Goal: Book appointment/travel/reservation

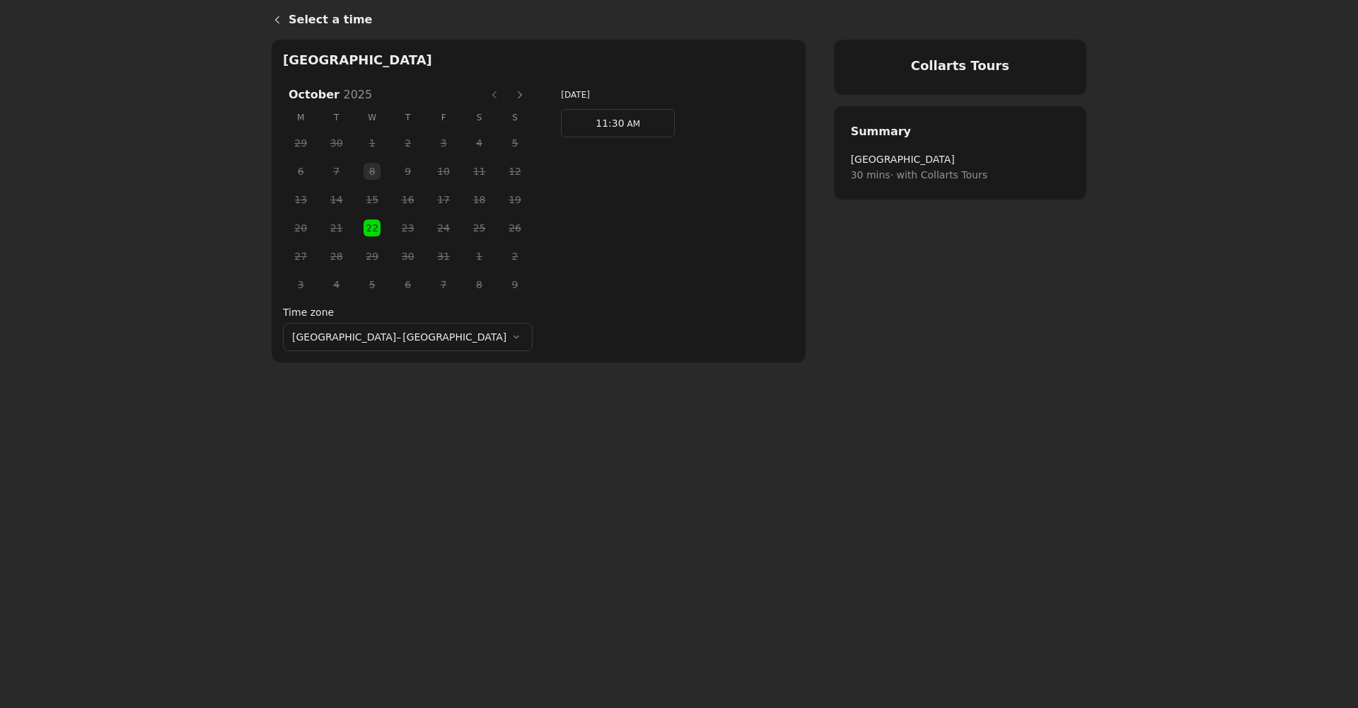
scroll to position [0, 1]
click at [509, 95] on button "Next month" at bounding box center [520, 94] width 23 height 23
click at [509, 94] on button "Next month" at bounding box center [520, 94] width 23 height 23
click at [483, 94] on button "Previous month" at bounding box center [494, 94] width 23 height 23
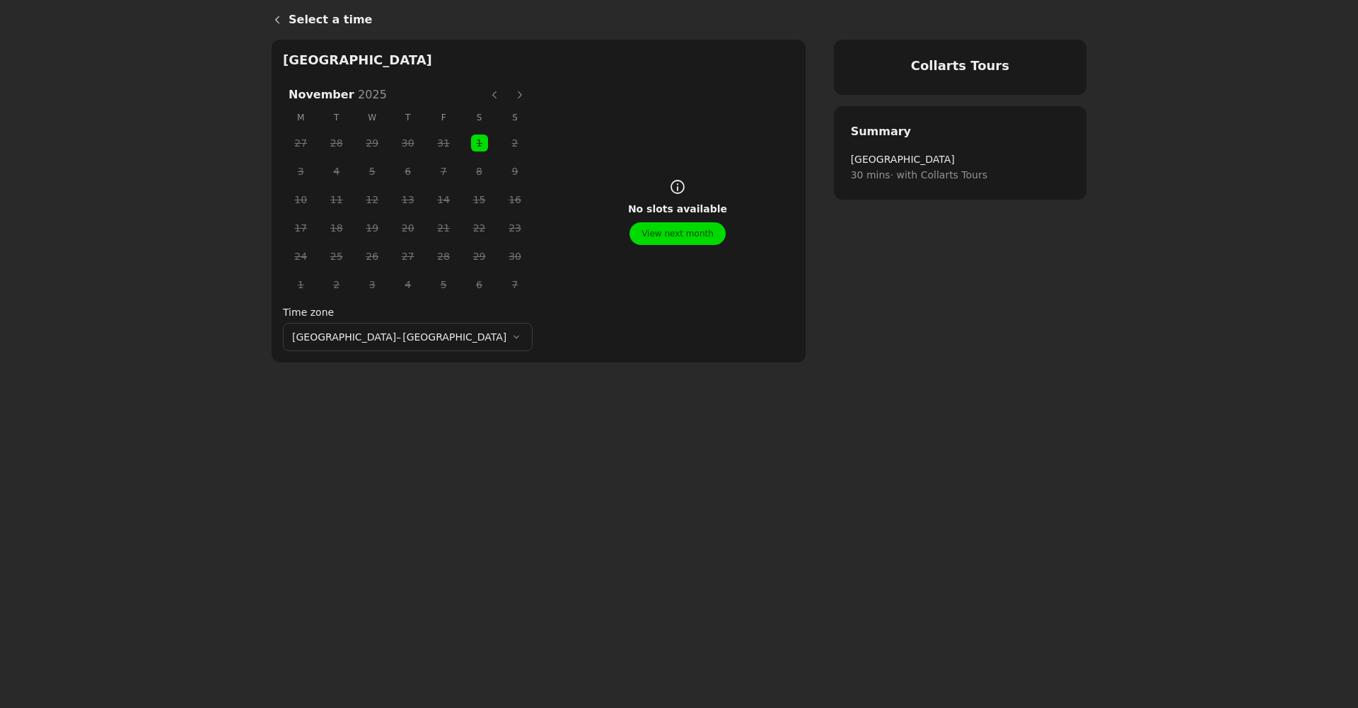
click at [400, 145] on tbody "27 28 29 30 31 1 Selected date: [DATE] 2 3 4 5 6 7 8 9 10 11 12 13 14 15 16 17 …" at bounding box center [408, 214] width 250 height 170
click at [509, 91] on button "Next month" at bounding box center [520, 94] width 23 height 23
click at [483, 94] on button "Previous month" at bounding box center [494, 94] width 23 height 23
click at [509, 98] on button "Next month" at bounding box center [520, 94] width 23 height 23
drag, startPoint x: 424, startPoint y: 100, endPoint x: 397, endPoint y: 118, distance: 32.2
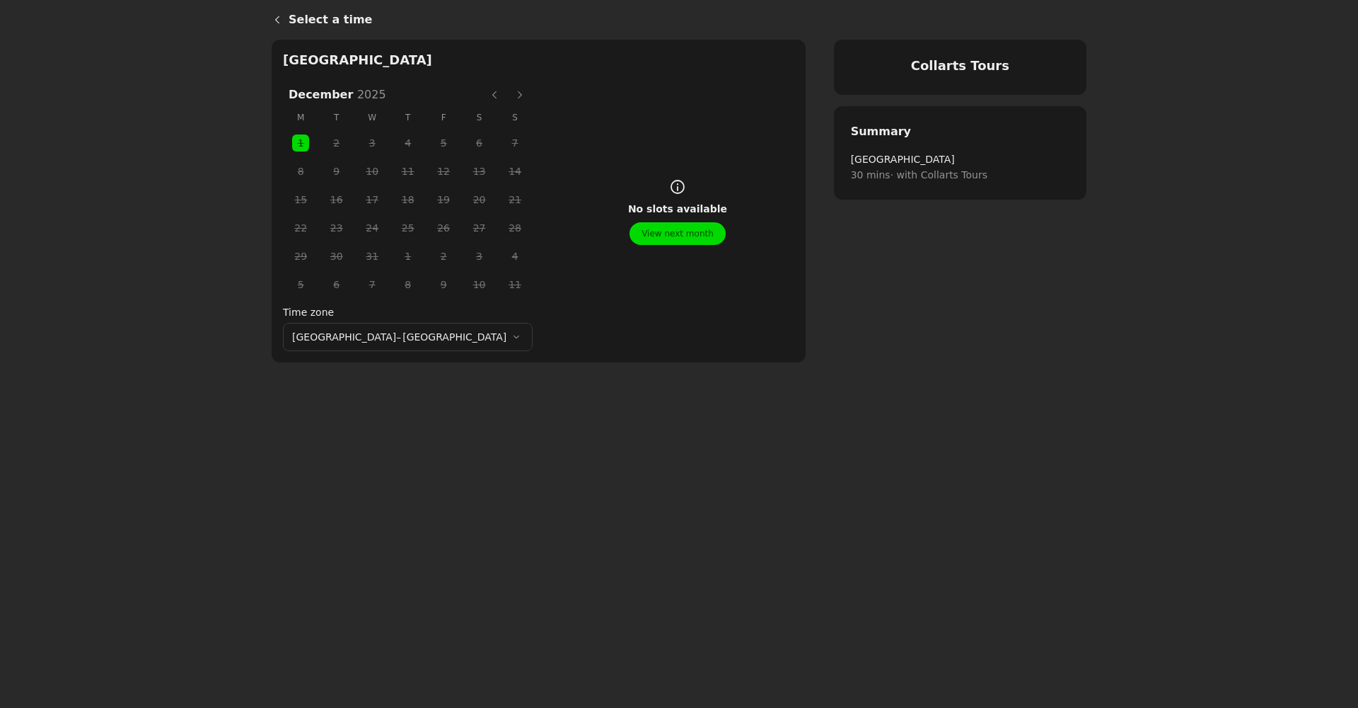
click at [483, 100] on button "Previous month" at bounding box center [494, 94] width 23 height 23
click at [509, 94] on button "Next month" at bounding box center [520, 94] width 23 height 23
click at [483, 97] on button "Previous month" at bounding box center [494, 94] width 23 height 23
click at [509, 96] on button "Next month" at bounding box center [520, 94] width 23 height 23
click at [483, 91] on button "Previous month" at bounding box center [494, 94] width 23 height 23
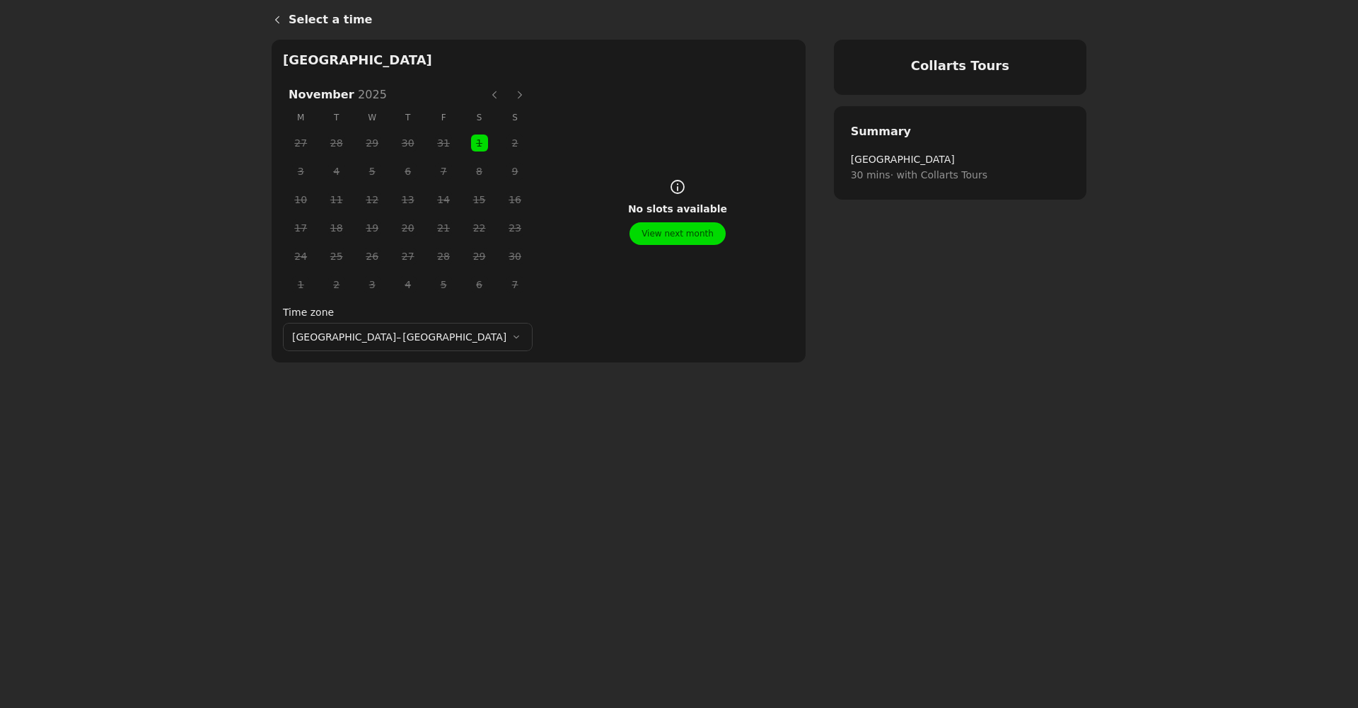
click at [483, 93] on button "Previous month" at bounding box center [494, 94] width 23 height 23
click at [362, 231] on span "22" at bounding box center [372, 227] width 21 height 21
click at [509, 93] on button "Next month" at bounding box center [520, 94] width 23 height 23
click at [483, 97] on button "Previous month" at bounding box center [494, 94] width 23 height 23
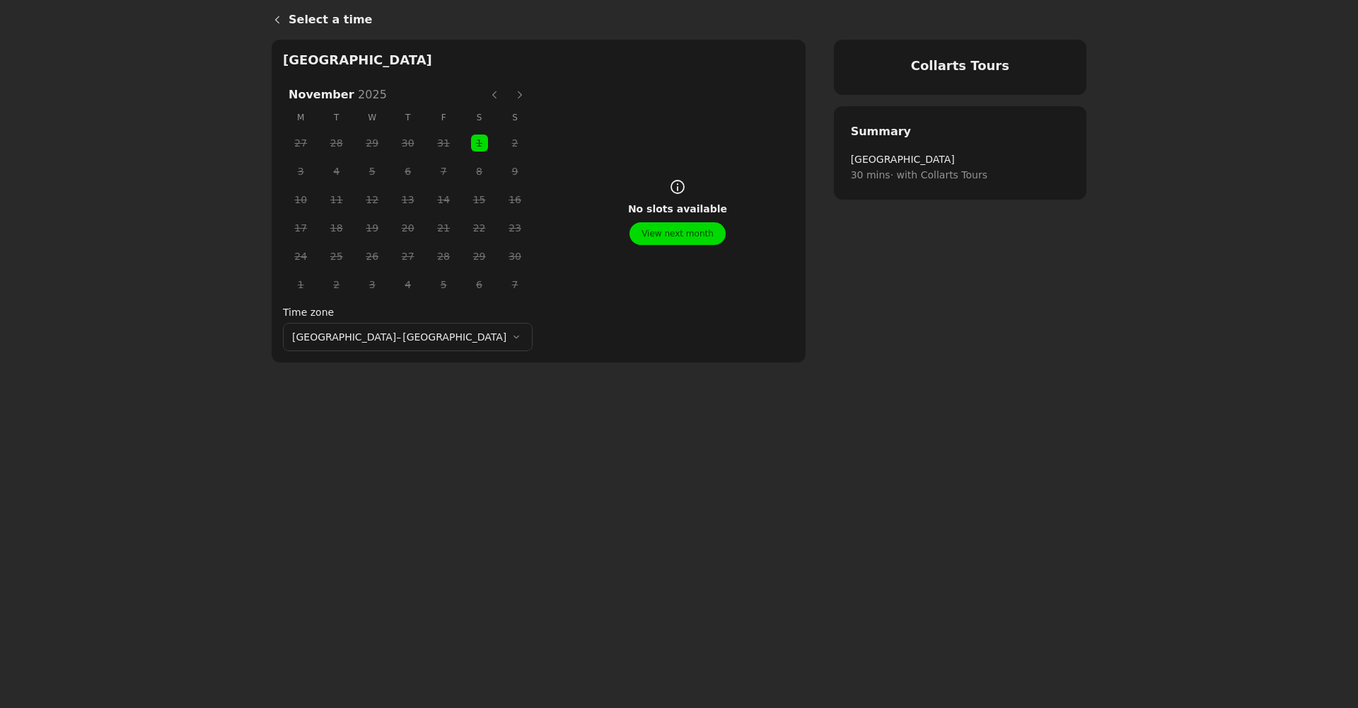
click at [483, 97] on button "Previous month" at bounding box center [494, 94] width 23 height 23
